Goal: Task Accomplishment & Management: Manage account settings

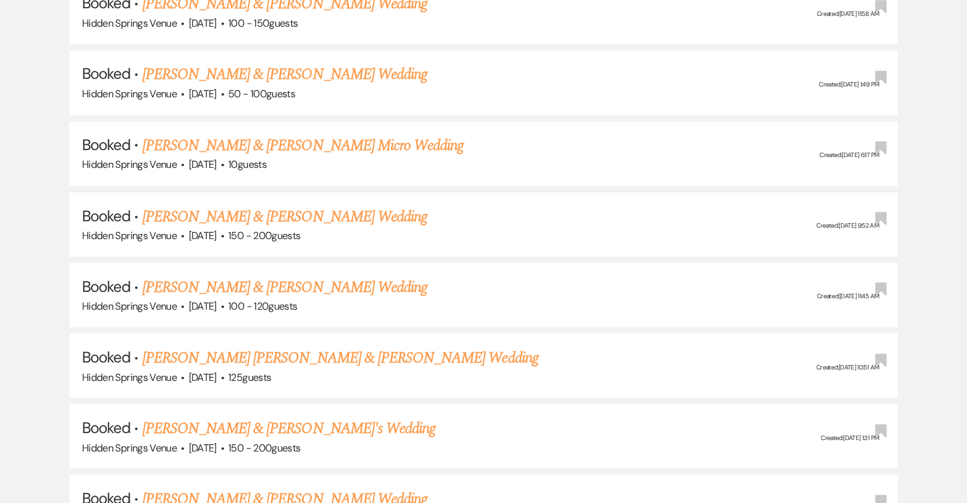
scroll to position [2289, 0]
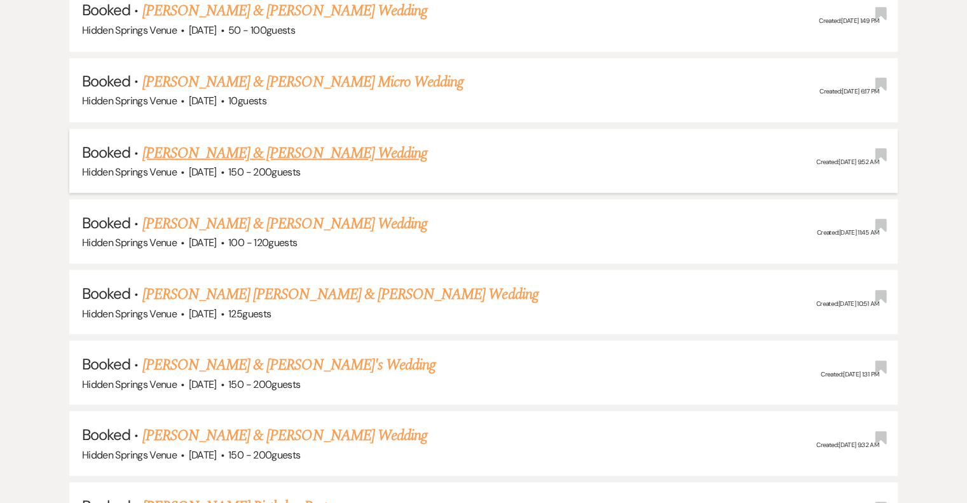
click at [308, 141] on link "[PERSON_NAME] & [PERSON_NAME] Wedding" at bounding box center [284, 152] width 285 height 23
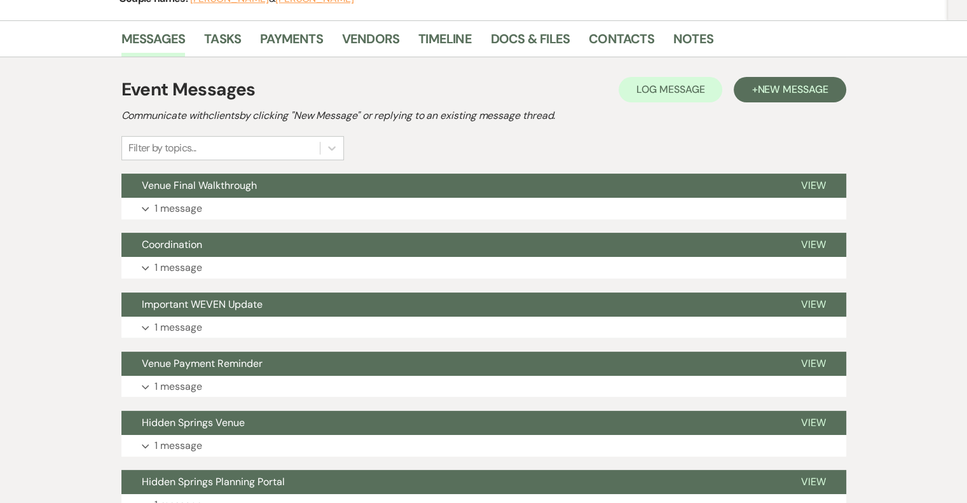
scroll to position [191, 0]
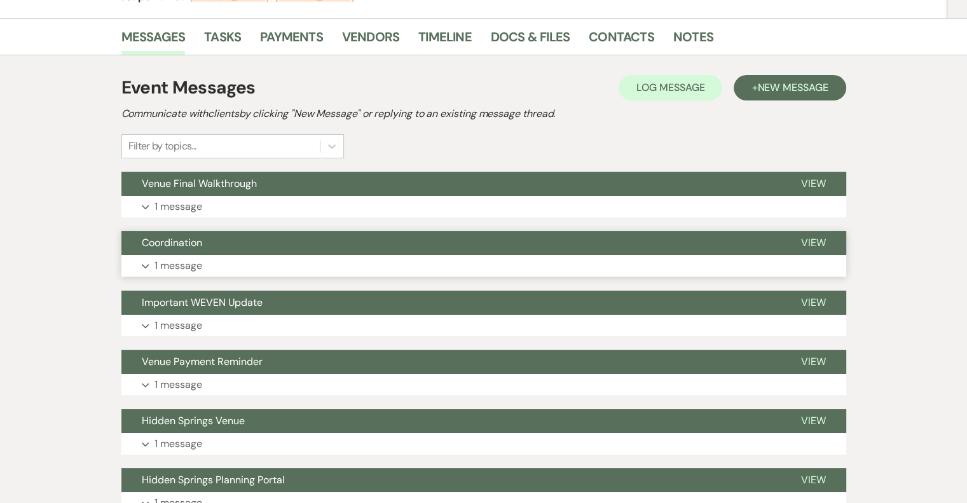
click at [201, 241] on span "Coordination" at bounding box center [172, 242] width 60 height 13
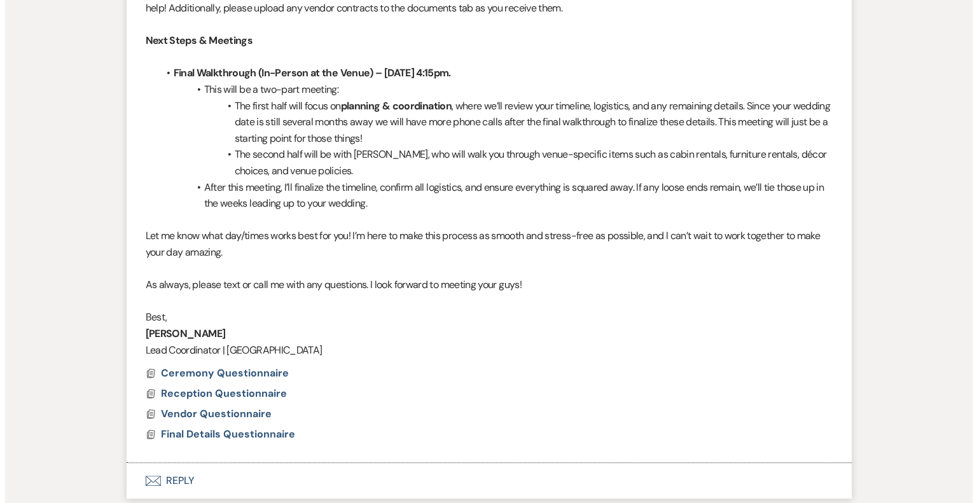
scroll to position [572, 0]
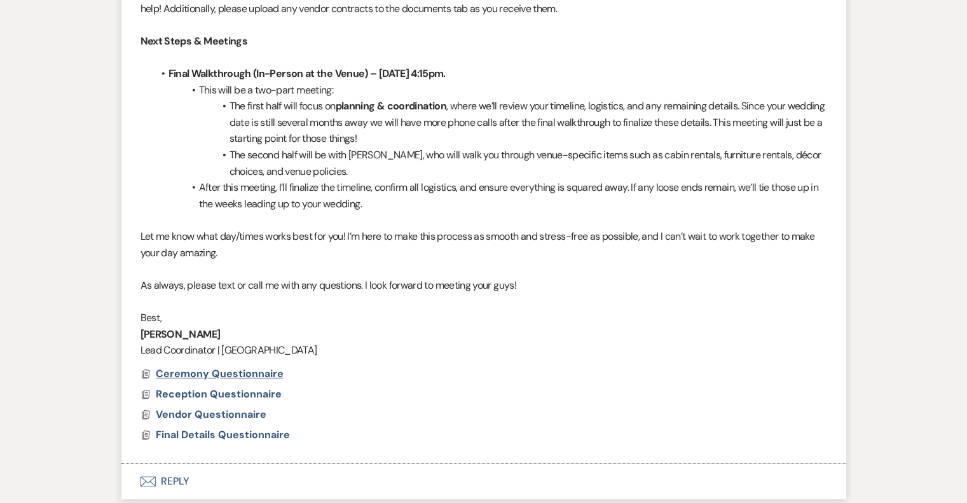
click at [205, 372] on span "Ceremony Questionnaire" at bounding box center [220, 373] width 128 height 13
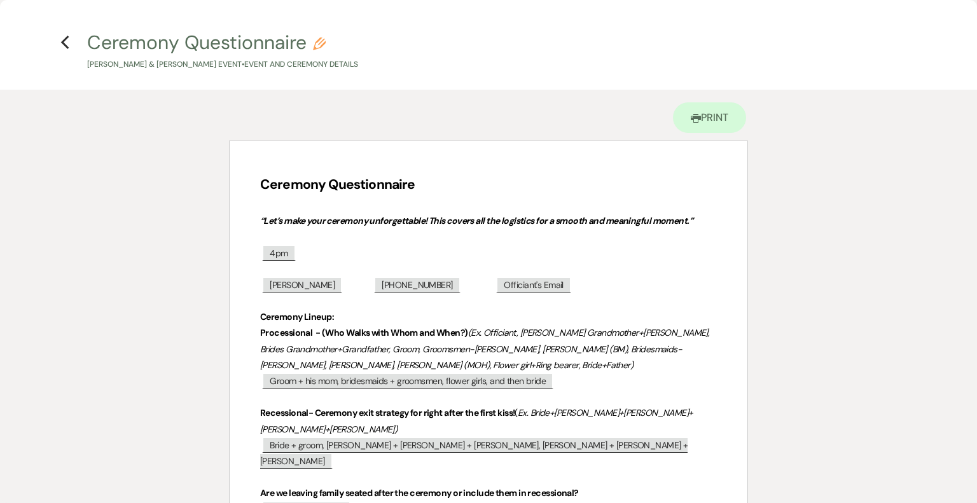
scroll to position [0, 0]
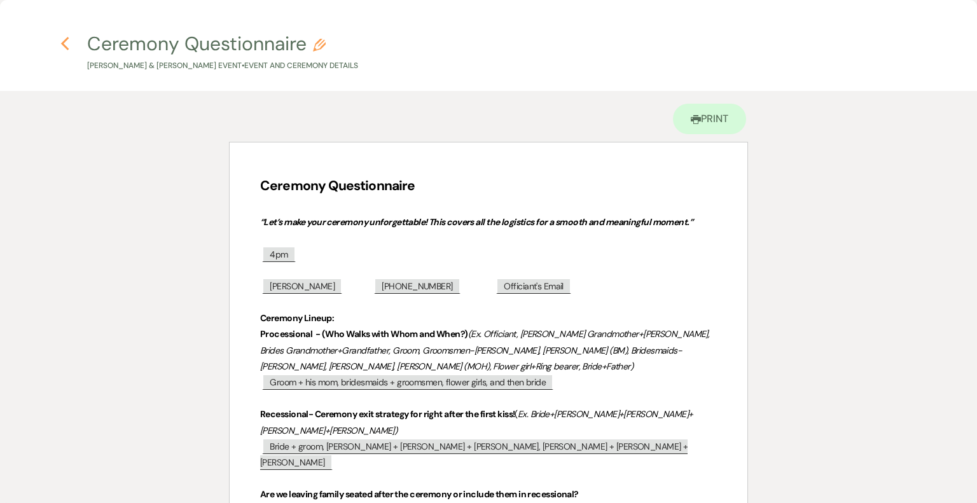
click at [64, 43] on icon "Previous" at bounding box center [65, 43] width 10 height 15
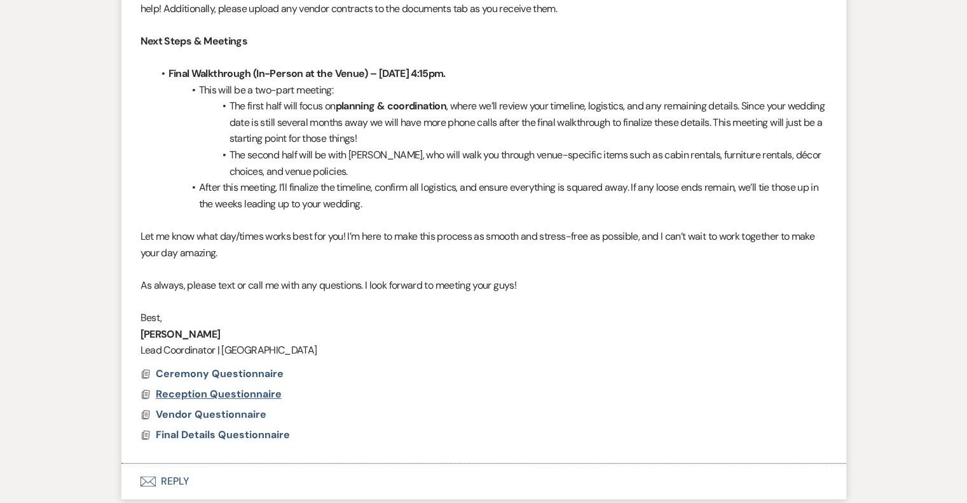
click at [213, 394] on span "Reception Questionnaire" at bounding box center [219, 393] width 126 height 13
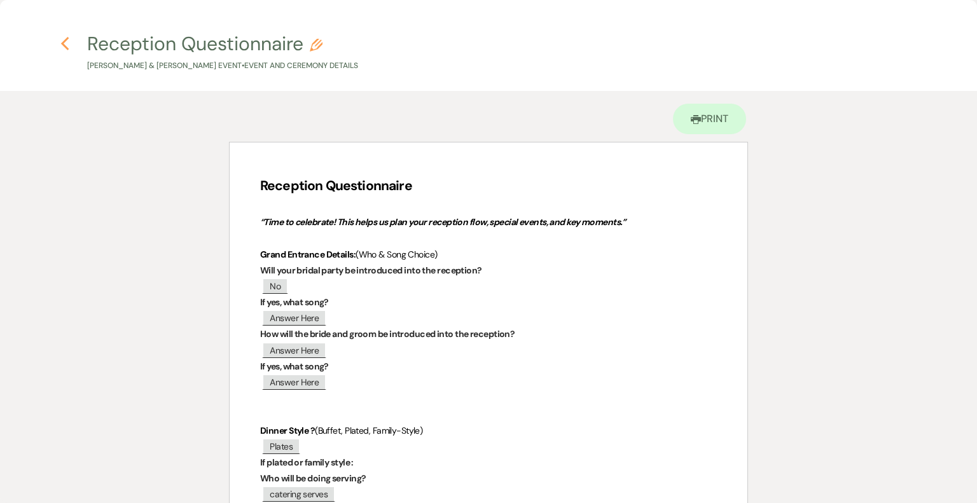
click at [64, 43] on icon "Previous" at bounding box center [65, 43] width 10 height 15
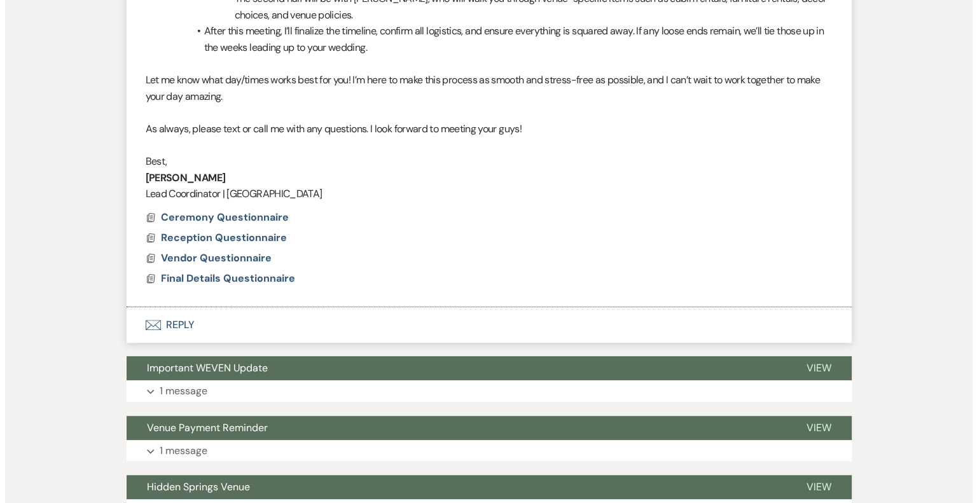
scroll to position [763, 0]
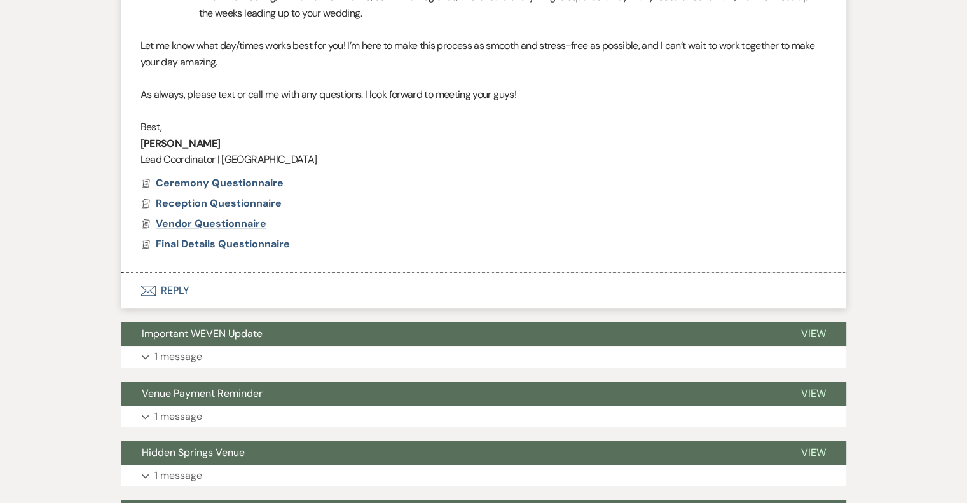
click at [240, 217] on span "Vendor Questionnaire" at bounding box center [211, 223] width 111 height 13
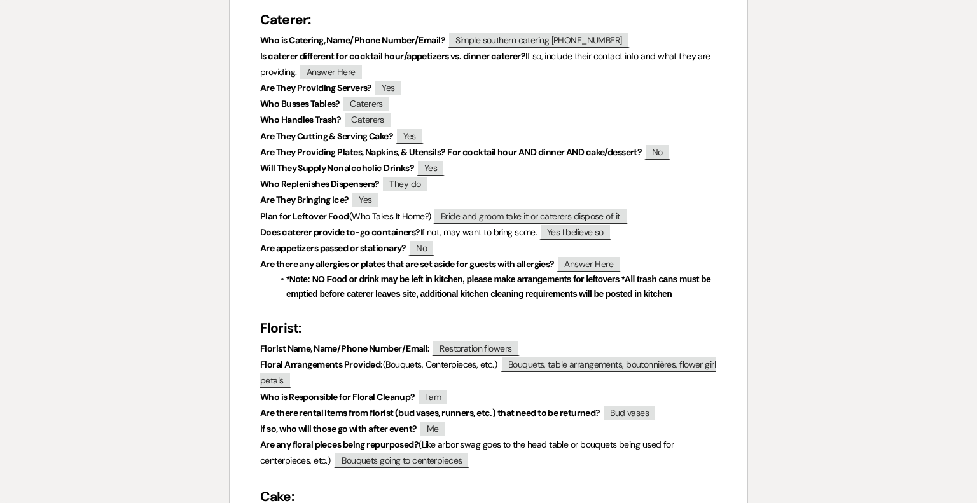
scroll to position [0, 0]
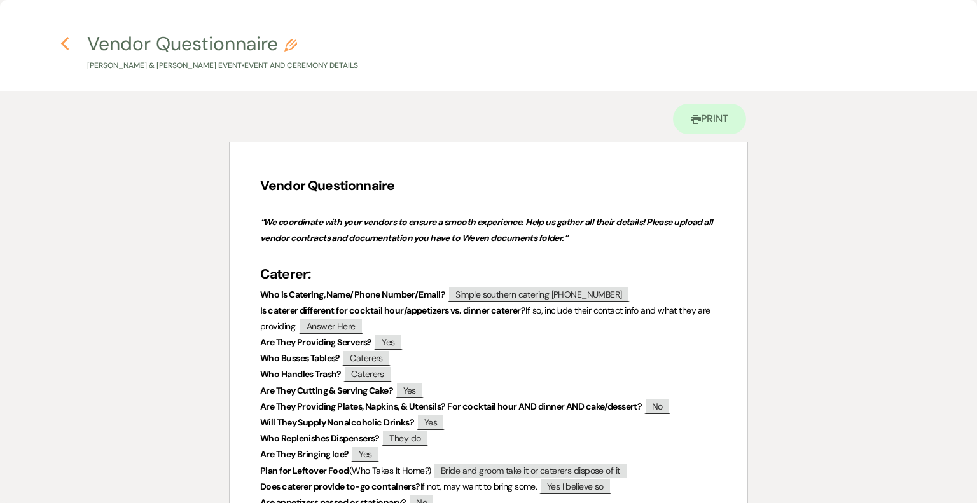
click at [67, 42] on icon "Previous" at bounding box center [65, 43] width 10 height 15
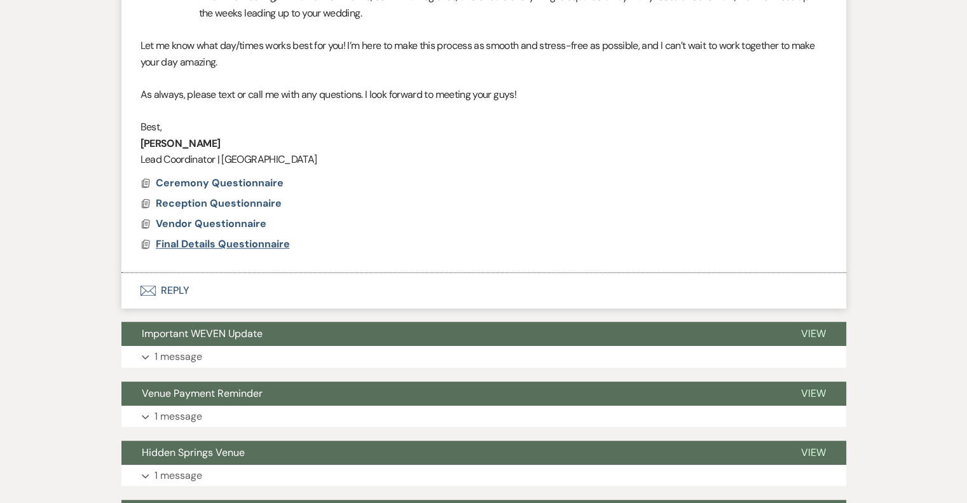
click at [193, 241] on span "Final Details Questionnaire" at bounding box center [223, 243] width 134 height 13
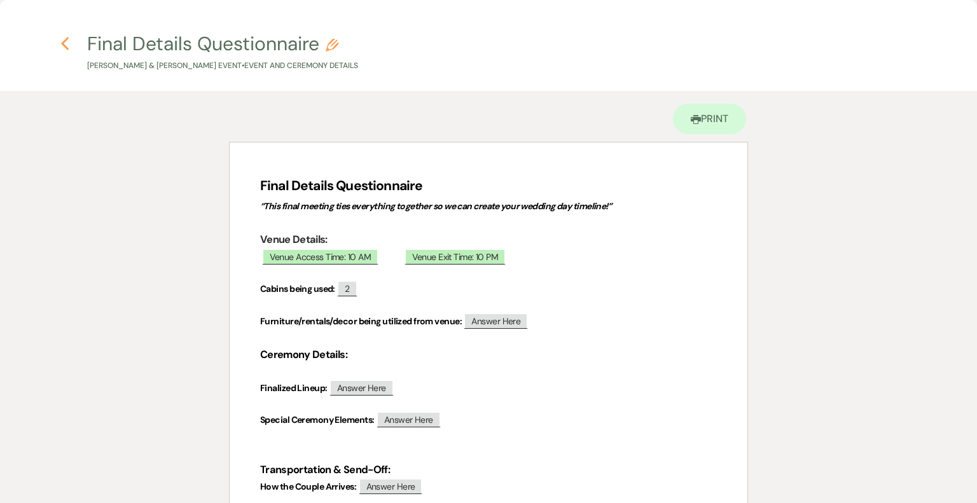
click at [65, 43] on icon "Previous" at bounding box center [65, 43] width 10 height 15
